Goal: Information Seeking & Learning: Learn about a topic

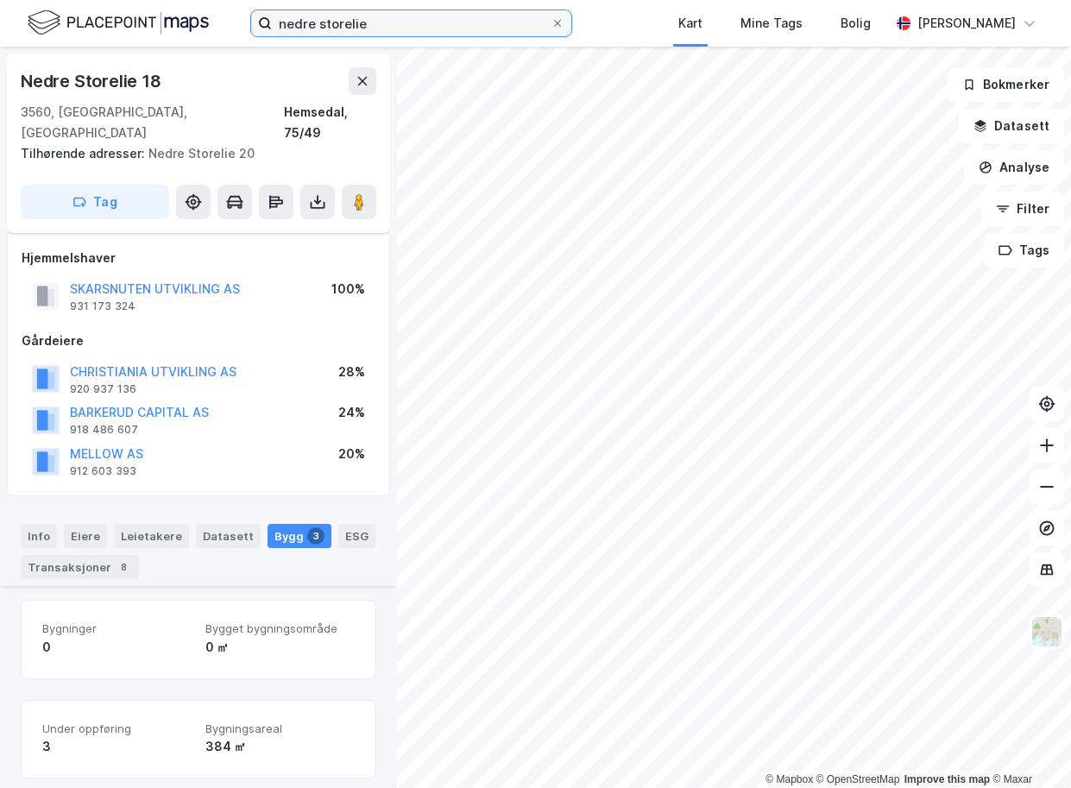
scroll to position [611, 0]
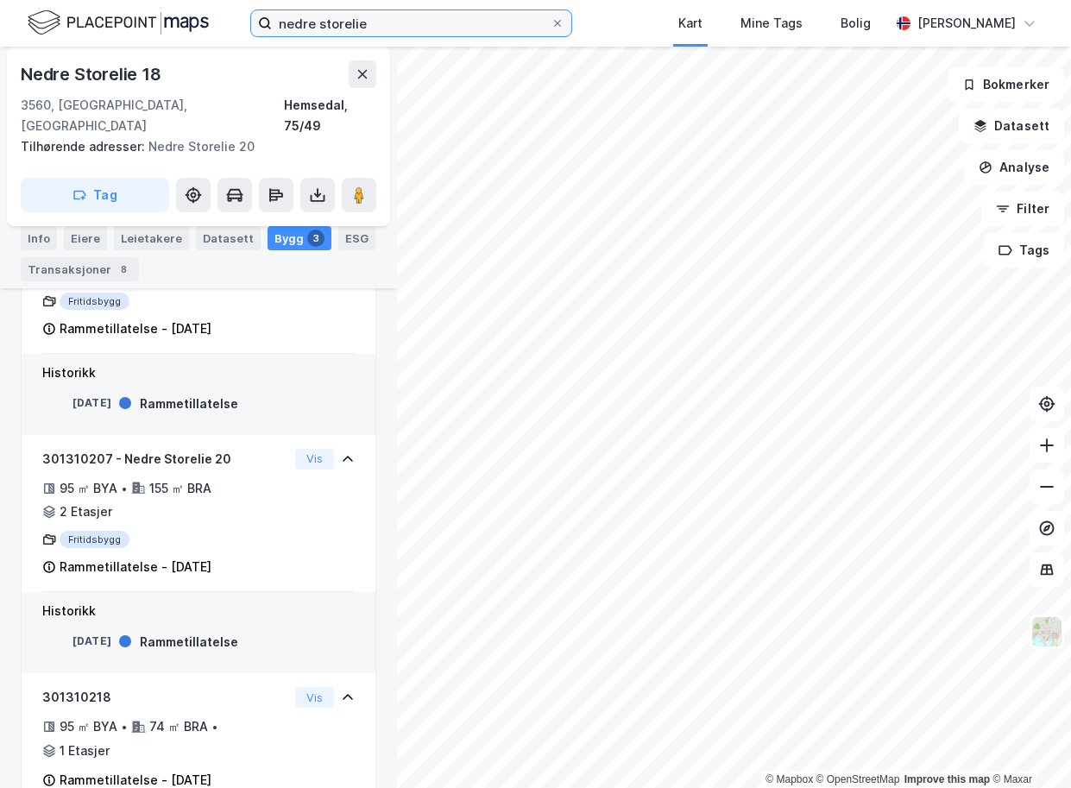
click at [470, 20] on input "nedre storelie" at bounding box center [411, 23] width 279 height 26
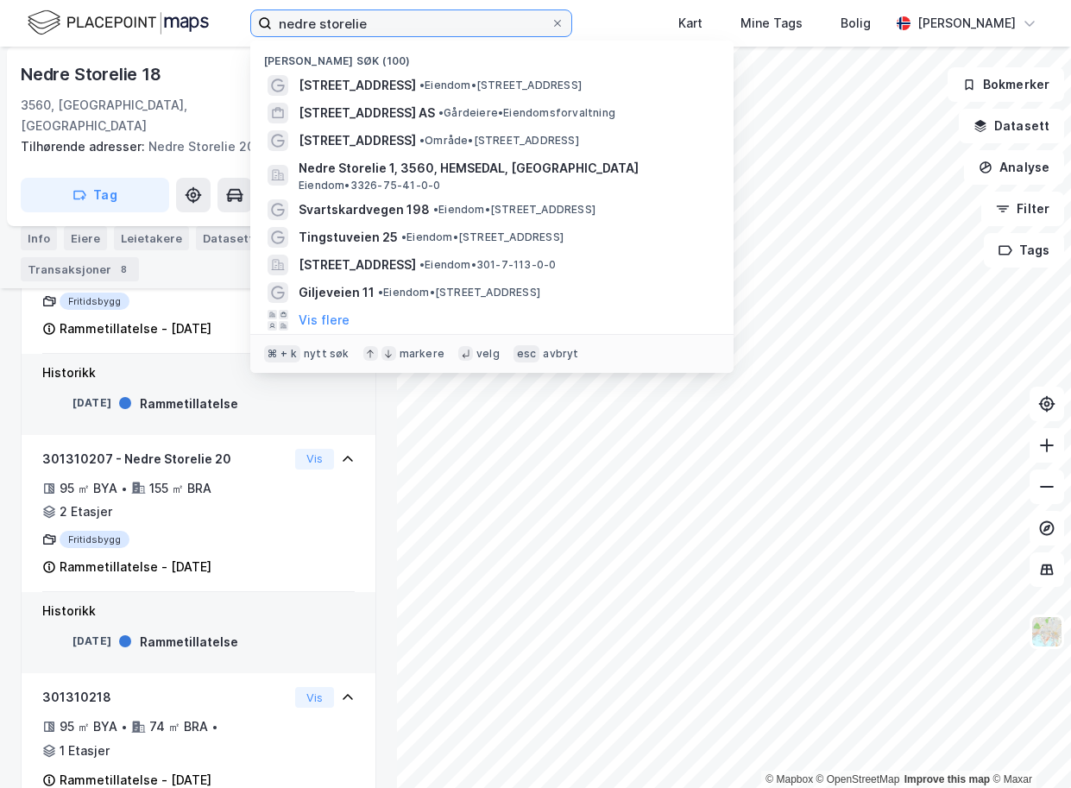
click at [470, 20] on input "nedre storelie" at bounding box center [411, 23] width 279 height 26
paste input "[STREET_ADDRESS]"
type input "[STREET_ADDRESS]"
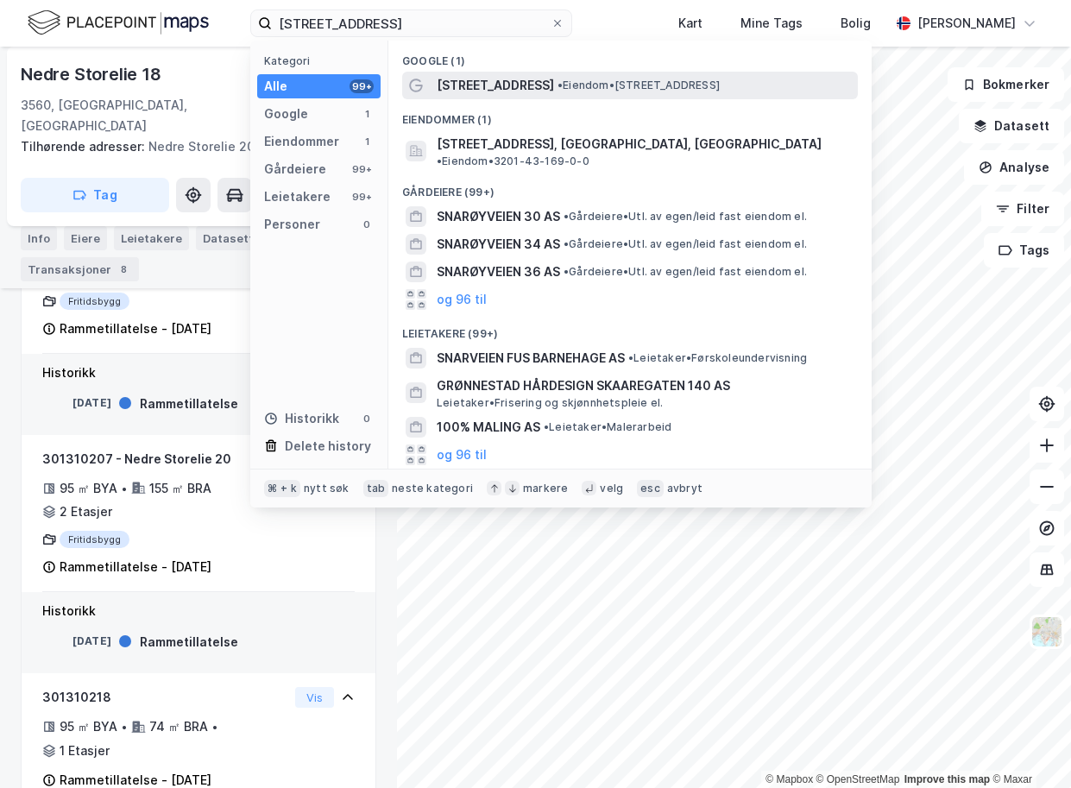
click at [479, 85] on span "[STREET_ADDRESS]" at bounding box center [495, 85] width 117 height 21
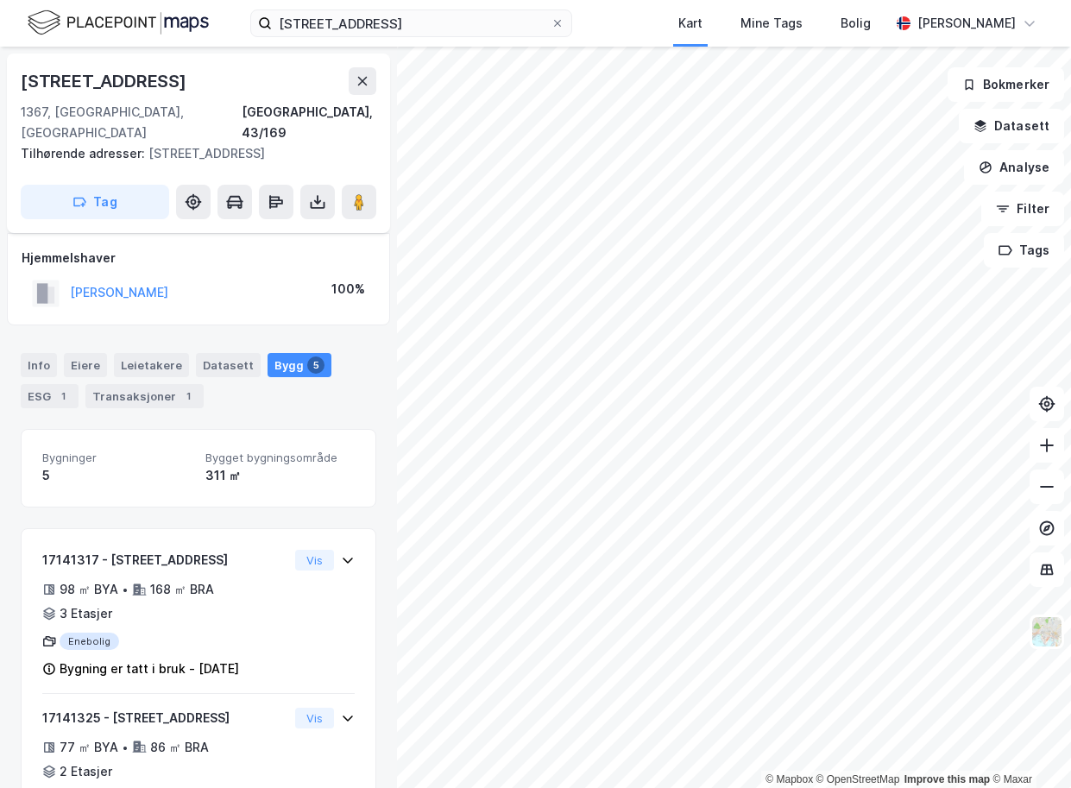
scroll to position [418, 0]
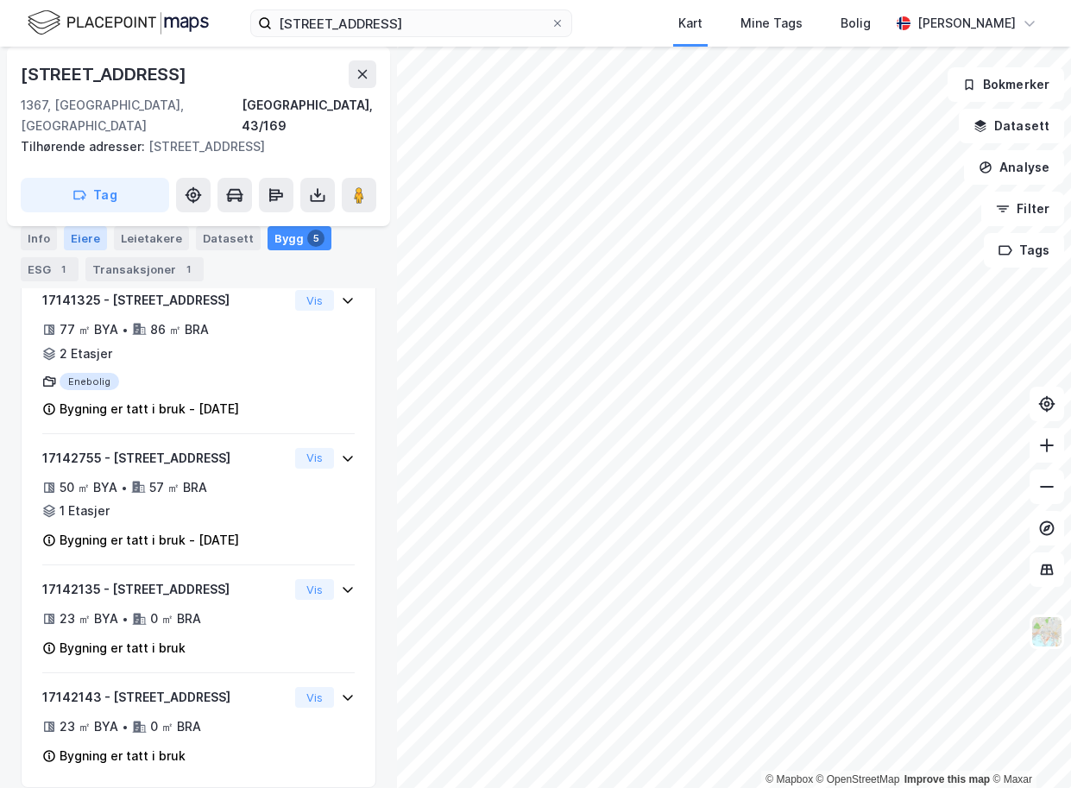
click at [76, 246] on div "Eiere" at bounding box center [85, 238] width 43 height 24
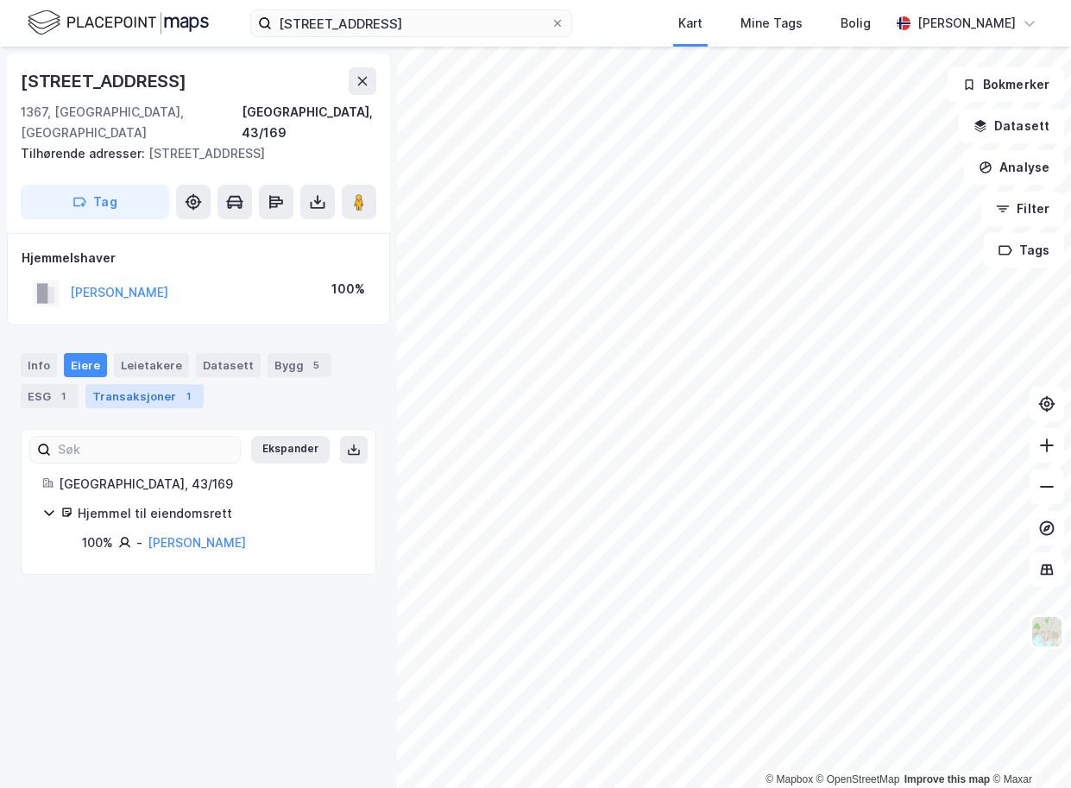
click at [130, 384] on div "Transaksjoner 1" at bounding box center [144, 396] width 118 height 24
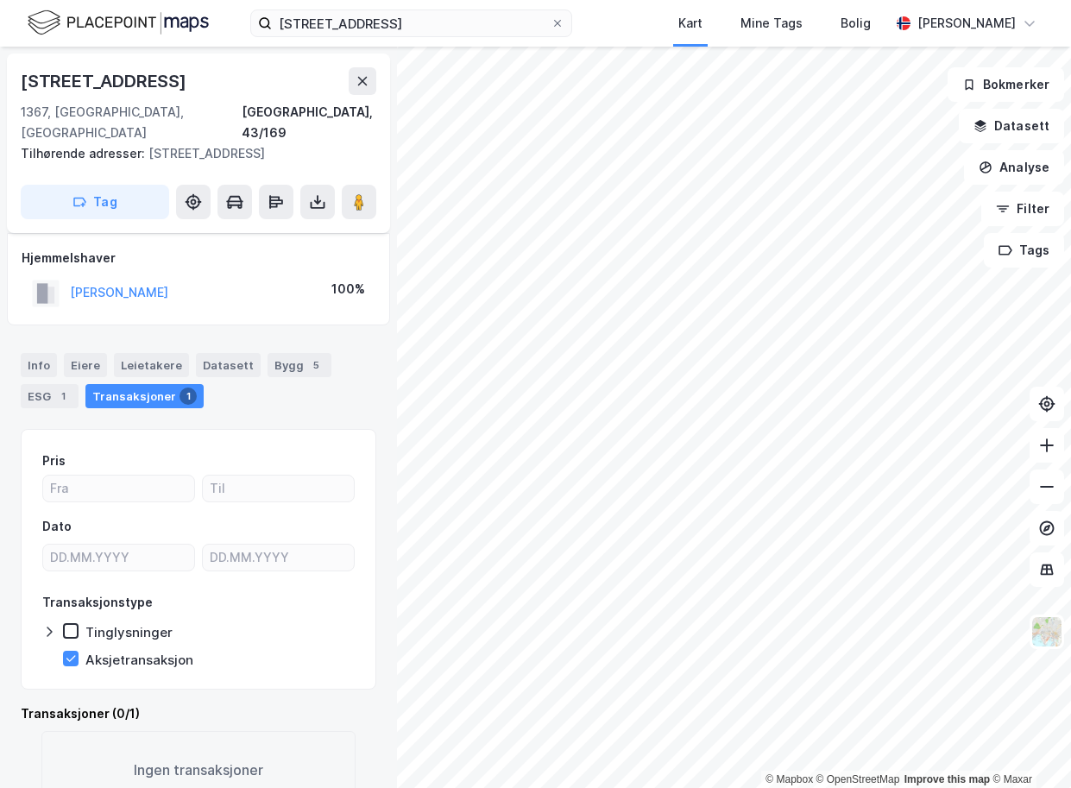
scroll to position [21, 0]
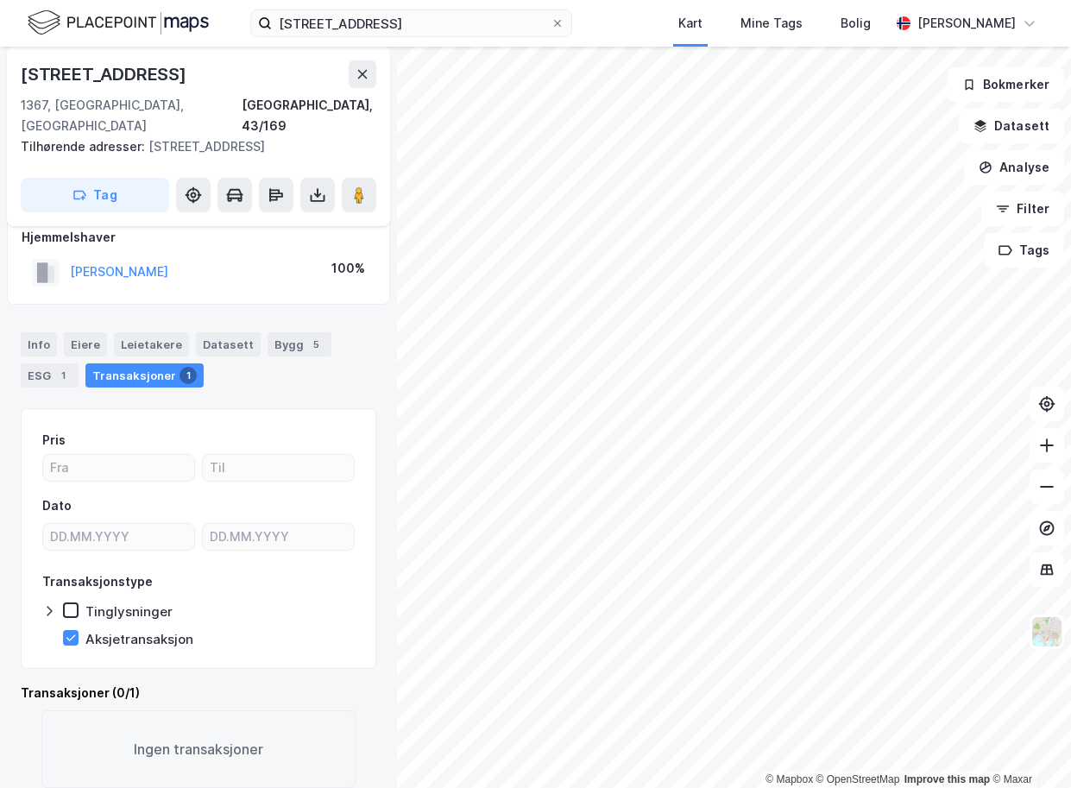
click at [96, 683] on div "Transaksjoner (0/1)" at bounding box center [199, 693] width 356 height 21
click at [73, 604] on icon at bounding box center [71, 610] width 12 height 12
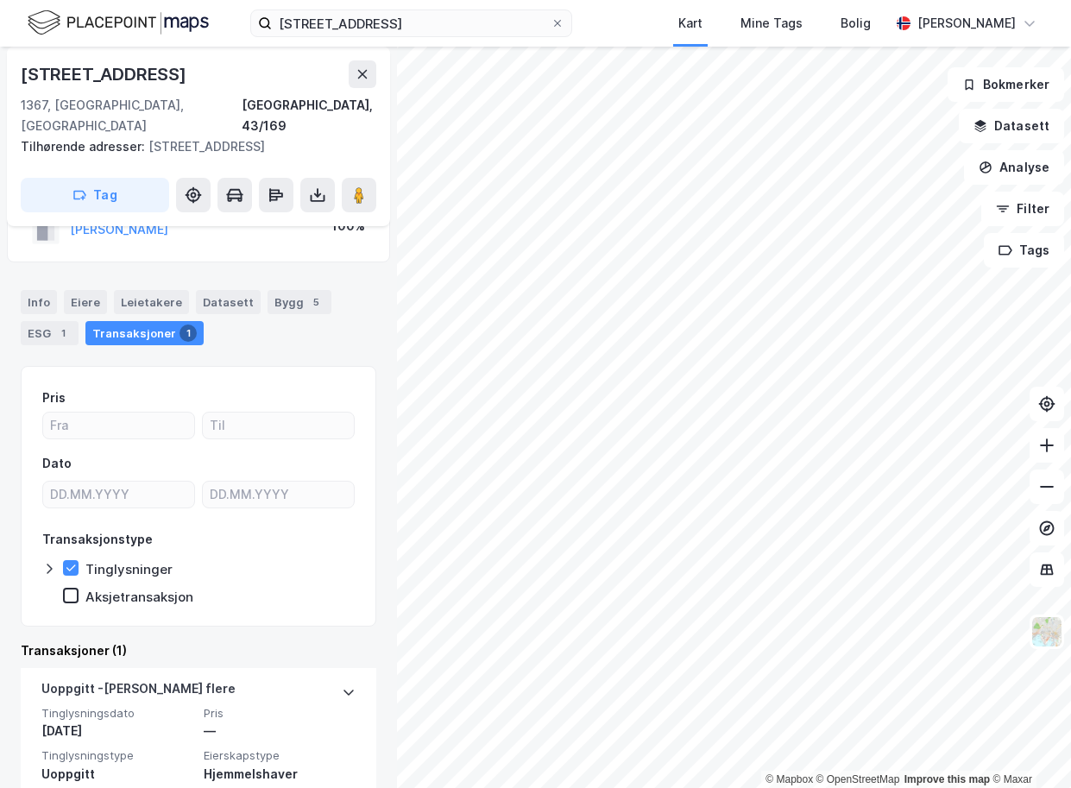
scroll to position [60, 0]
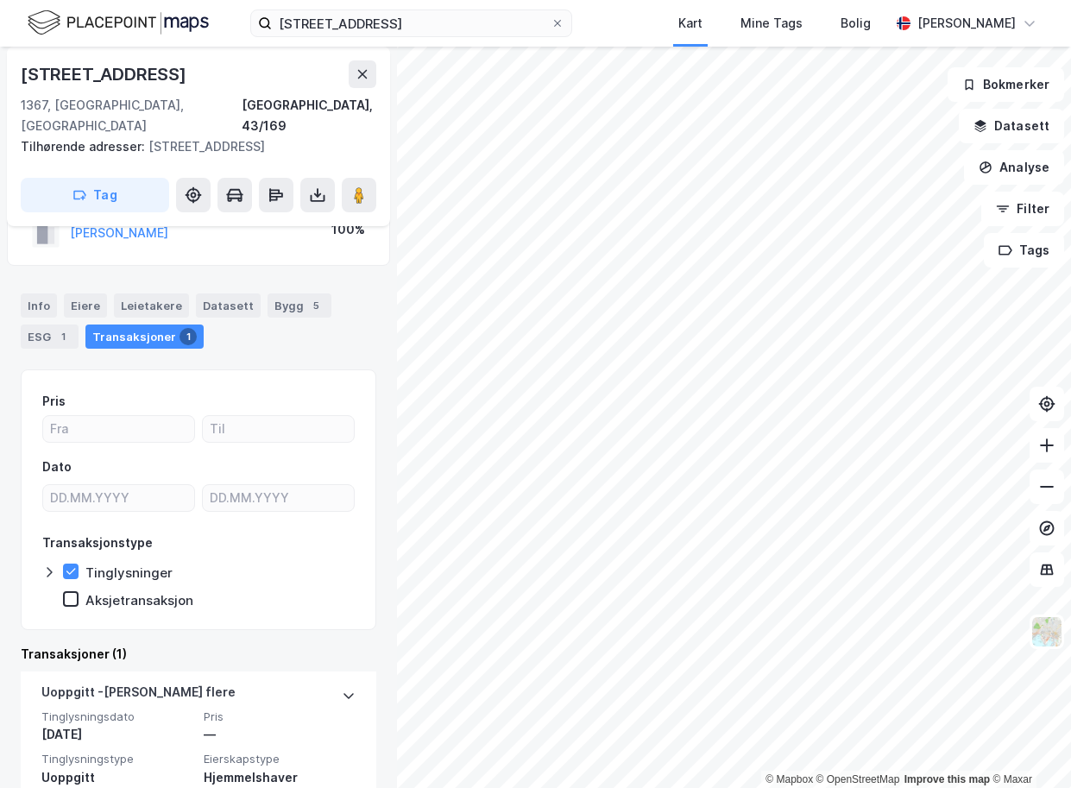
scroll to position [32, 0]
